Goal: Task Accomplishment & Management: Manage account settings

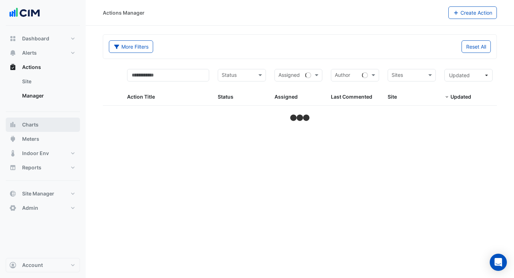
click at [27, 122] on span "Charts" at bounding box center [30, 124] width 16 height 7
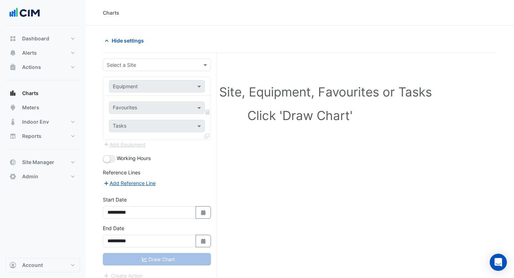
click at [185, 67] on input "text" at bounding box center [150, 64] width 86 height 7
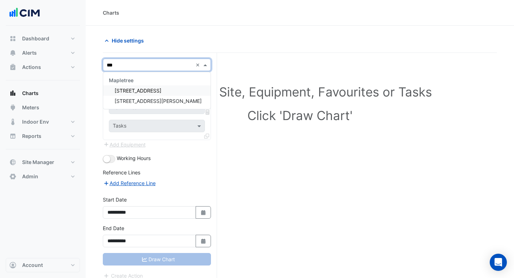
type input "****"
click at [128, 88] on span "[STREET_ADDRESS]" at bounding box center [138, 90] width 47 height 6
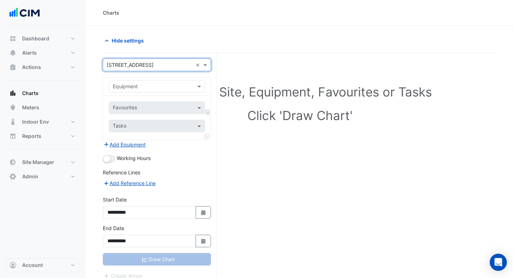
click at [171, 87] on input "text" at bounding box center [150, 86] width 74 height 7
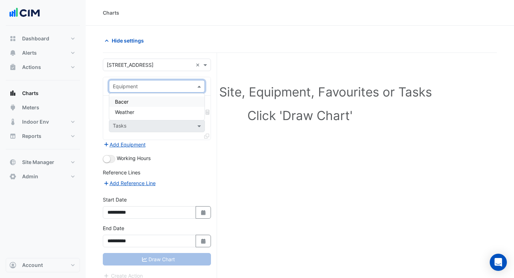
click at [155, 105] on div "Bacer" at bounding box center [156, 101] width 95 height 10
click at [206, 64] on span at bounding box center [206, 64] width 9 height 7
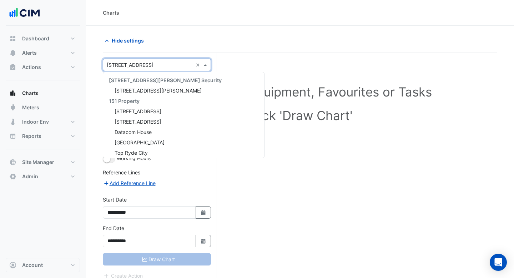
scroll to position [8064, 0]
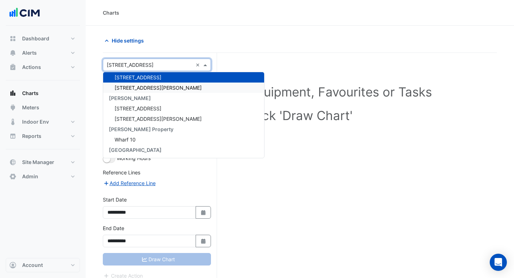
click at [179, 88] on div "[STREET_ADDRESS][PERSON_NAME]" at bounding box center [183, 87] width 161 height 10
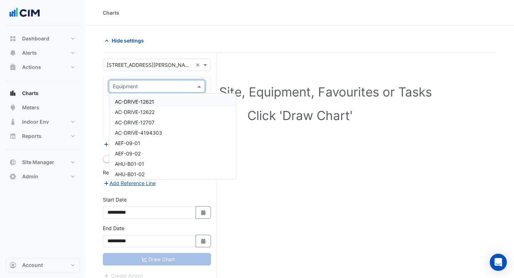
click at [196, 86] on span at bounding box center [200, 85] width 9 height 7
click at [168, 125] on div "ECOS-07" at bounding box center [172, 122] width 127 height 10
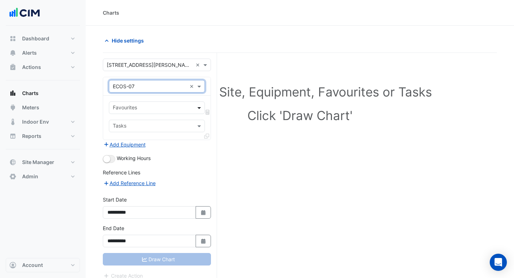
click at [200, 109] on span at bounding box center [200, 107] width 9 height 7
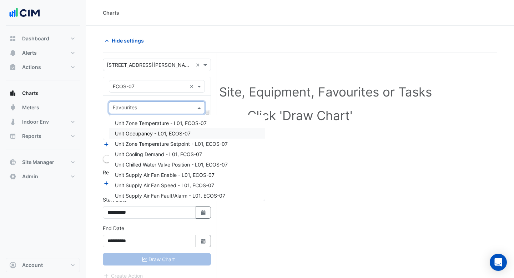
click at [178, 137] on div "Unit Occupancy - L01, ECOS-07" at bounding box center [187, 133] width 156 height 10
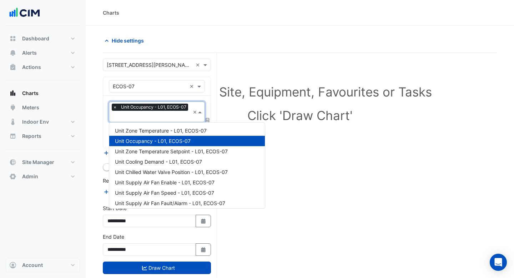
click at [177, 113] on input "text" at bounding box center [151, 116] width 77 height 7
click at [167, 155] on div "Unit Zone Temperature Setpoint - L01, ECOS-07" at bounding box center [187, 151] width 156 height 10
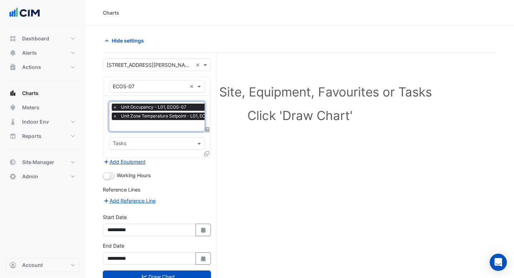
click at [167, 125] on input "text" at bounding box center [168, 125] width 110 height 7
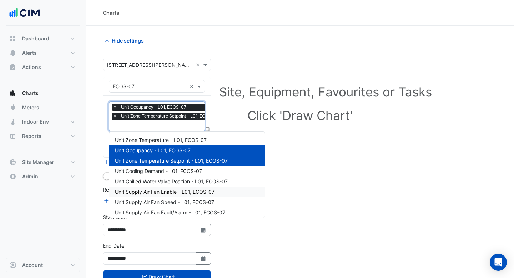
click at [149, 186] on div "Unit Supply Air Fan Enable - L01, ECOS-07" at bounding box center [187, 191] width 156 height 10
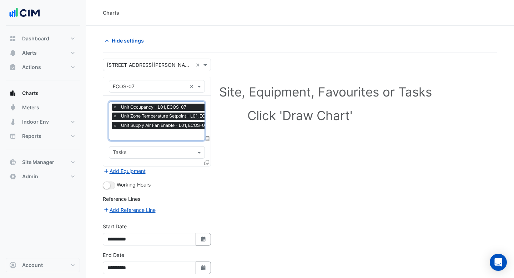
click at [160, 135] on input "text" at bounding box center [168, 134] width 110 height 7
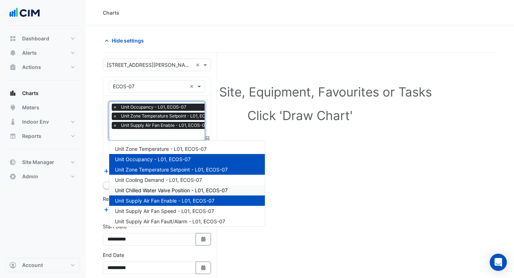
click at [153, 183] on div "Unit Cooling Demand - L01, ECOS-07" at bounding box center [187, 179] width 156 height 10
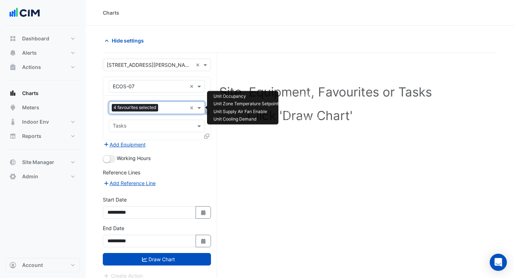
click at [163, 112] on div at bounding box center [173, 108] width 27 height 9
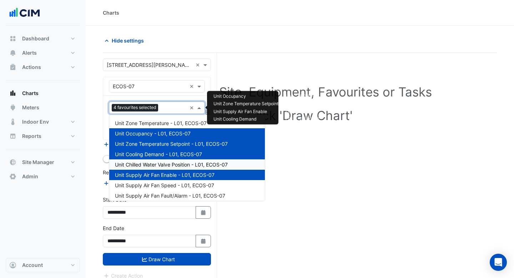
click at [160, 166] on span "Unit Chilled Water Valve Position - L01, ECOS-07" at bounding box center [171, 164] width 113 height 6
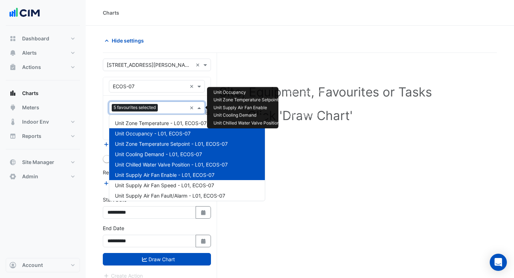
click at [169, 108] on input "text" at bounding box center [174, 108] width 26 height 7
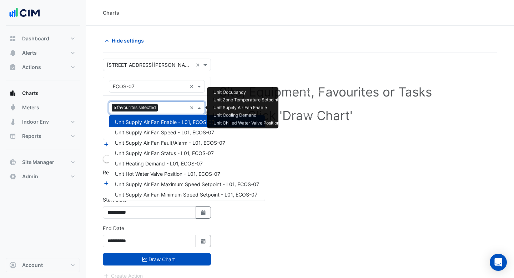
scroll to position [65, 0]
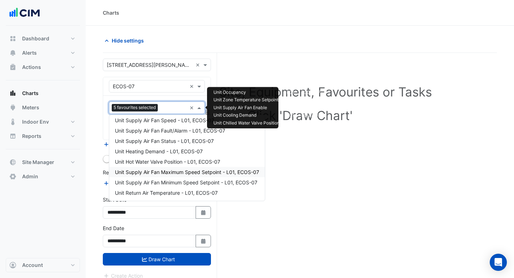
click at [157, 167] on div "Unit Supply Air Fan Maximum Speed Setpoint - L01, ECOS-07" at bounding box center [187, 172] width 156 height 10
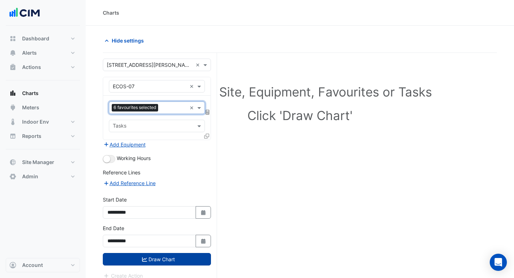
click at [129, 255] on button "Draw Chart" at bounding box center [157, 259] width 108 height 12
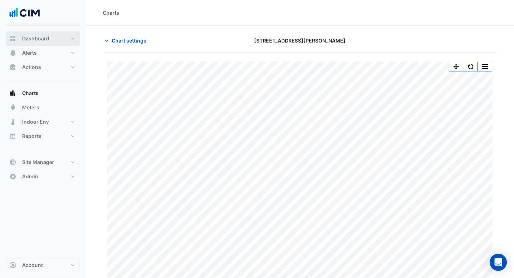
click at [43, 45] on button "Dashboard" at bounding box center [43, 38] width 74 height 14
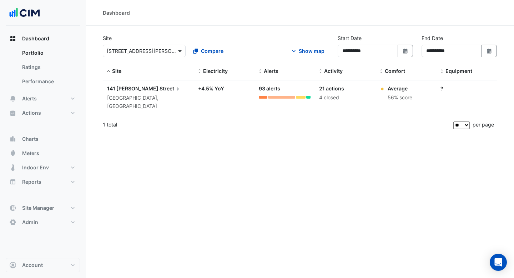
click at [178, 52] on span at bounding box center [180, 50] width 9 height 7
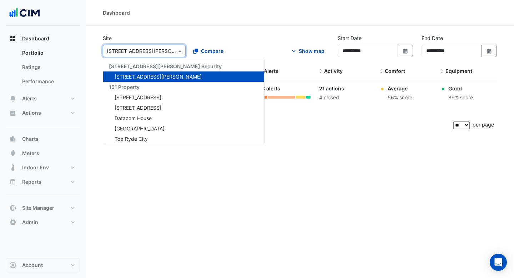
click at [170, 52] on div at bounding box center [144, 51] width 82 height 8
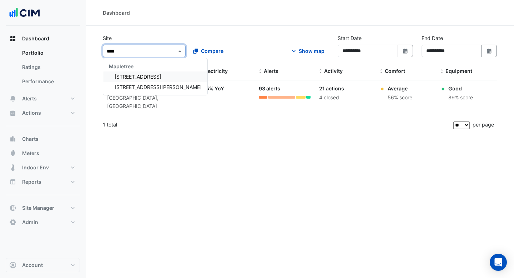
type input "*****"
click at [138, 84] on span "[STREET_ADDRESS][PERSON_NAME]" at bounding box center [158, 87] width 87 height 6
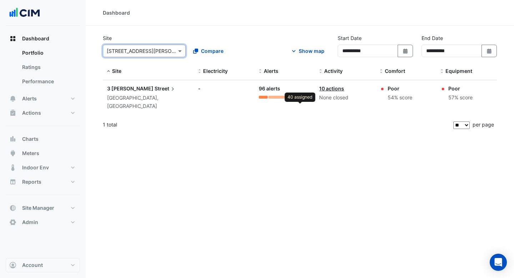
click at [292, 96] on div at bounding box center [299, 97] width 21 height 3
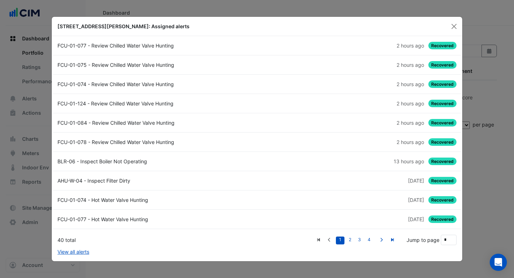
click at [160, 40] on link "FCU-01-077 - Review Chilled Water Valve Hunting 2 hours ago Recovered" at bounding box center [257, 45] width 408 height 19
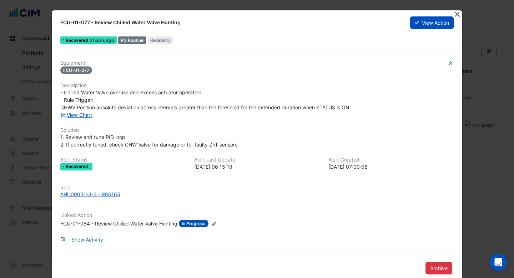
click at [459, 14] on button "Close" at bounding box center [456, 13] width 7 height 7
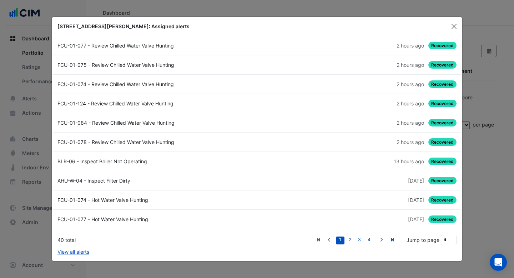
click at [104, 160] on div "BLR-06 - Inspect Boiler Not Operating" at bounding box center [155, 160] width 204 height 7
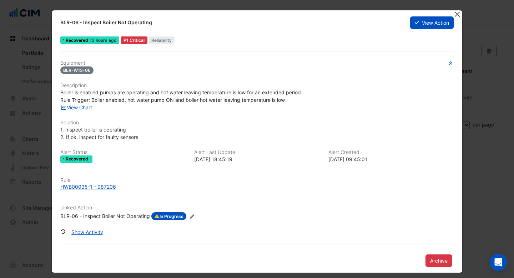
click at [458, 16] on button "Close" at bounding box center [456, 13] width 7 height 7
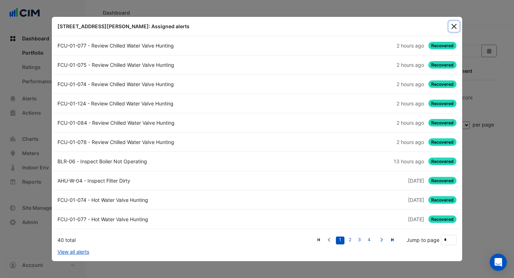
click at [455, 27] on button "Close" at bounding box center [454, 26] width 11 height 11
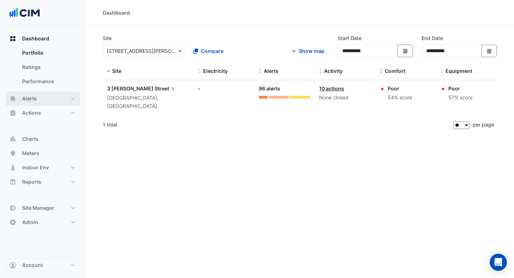
click at [51, 98] on button "Alerts" at bounding box center [43, 98] width 74 height 14
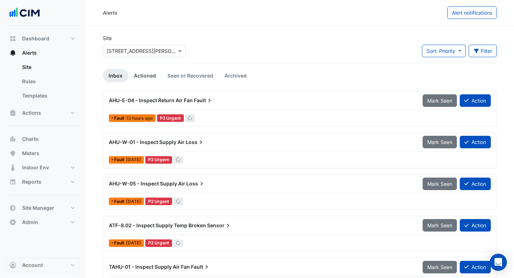
click at [145, 79] on link "Actioned" at bounding box center [145, 75] width 34 height 13
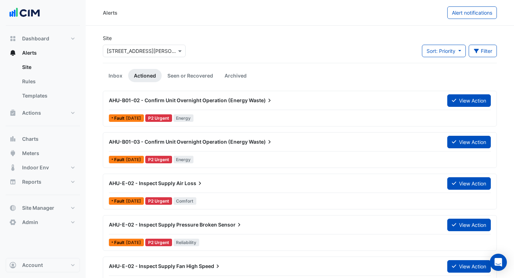
click at [222, 110] on div "AHU-B01-02 - Confirm Unit Overnight Operation (Energy Waste) View Action Fault …" at bounding box center [300, 108] width 388 height 29
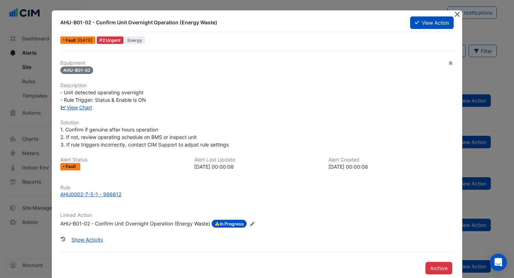
click at [455, 17] on button "Close" at bounding box center [456, 13] width 7 height 7
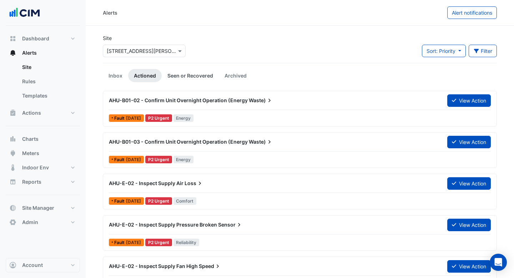
click at [197, 80] on link "Seen or Recovered" at bounding box center [190, 75] width 57 height 13
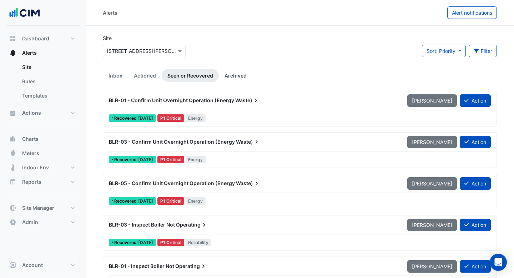
click at [227, 74] on link "Archived" at bounding box center [236, 75] width 34 height 13
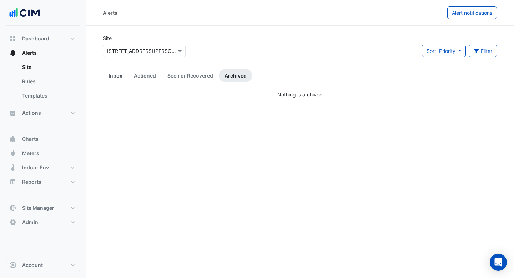
click at [115, 71] on link "Inbox" at bounding box center [115, 75] width 25 height 13
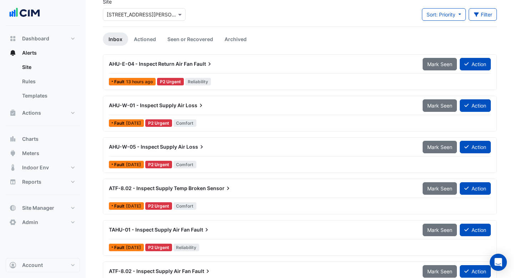
scroll to position [37, 0]
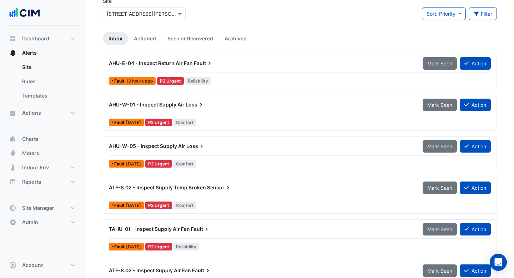
click at [279, 77] on div "Fault 13 hours ago P2 Urgent Reliability" at bounding box center [299, 81] width 383 height 10
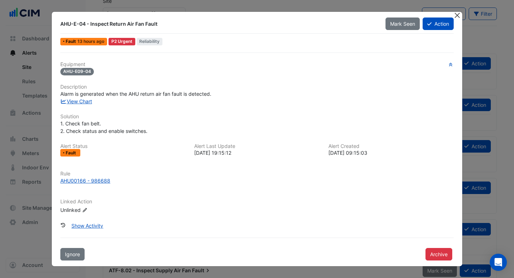
click at [458, 14] on button "Close" at bounding box center [456, 15] width 7 height 7
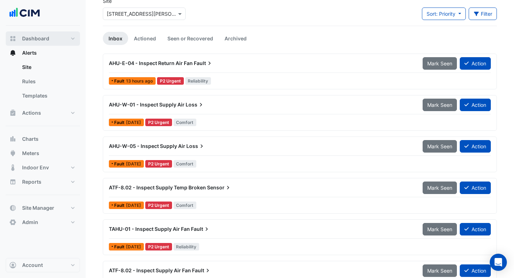
click at [31, 39] on span "Dashboard" at bounding box center [35, 38] width 27 height 7
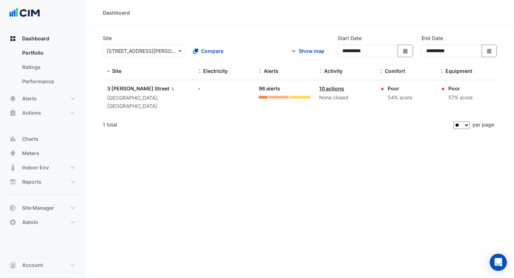
click at [334, 91] on link "10 actions" at bounding box center [331, 88] width 25 height 6
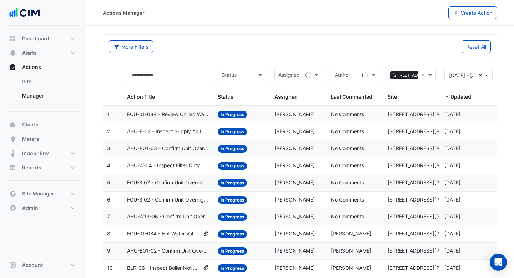
scroll to position [18, 0]
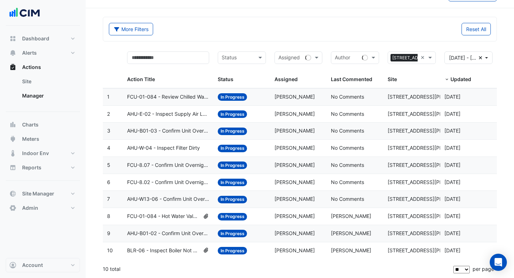
click at [176, 218] on span "FCU-01-084 - Hot Water Valve Hunting" at bounding box center [163, 216] width 73 height 8
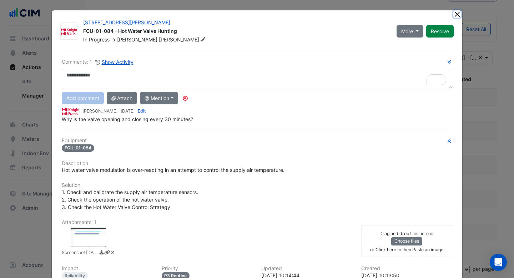
click at [457, 14] on button "Close" at bounding box center [456, 13] width 7 height 7
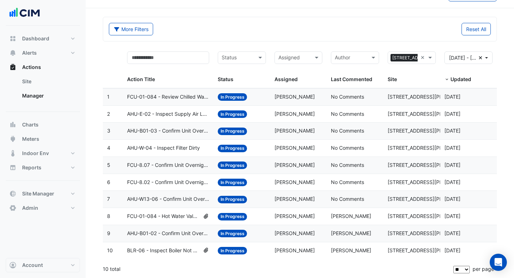
click at [172, 108] on datatable-body-cell "Action Title: AHU-E-02 - Inspect Supply Air Loss" at bounding box center [168, 114] width 91 height 17
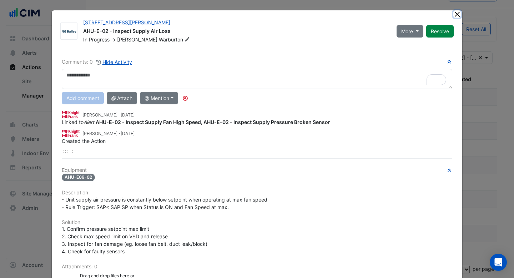
click at [459, 13] on button "Close" at bounding box center [456, 13] width 7 height 7
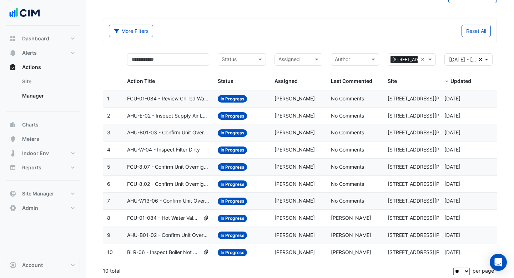
scroll to position [16, 0]
